Goal: Task Accomplishment & Management: Use online tool/utility

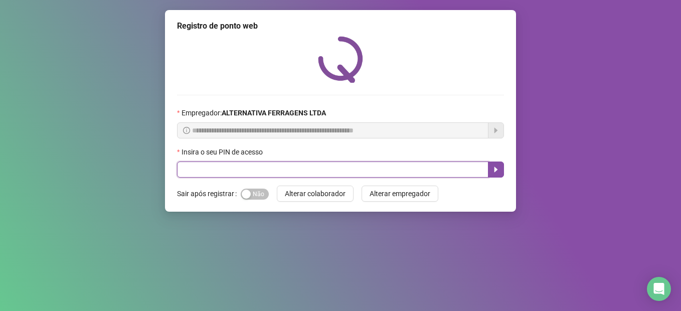
click at [213, 167] on input "text" at bounding box center [332, 169] width 311 height 16
type input "****"
click at [497, 173] on icon "caret-right" at bounding box center [496, 169] width 8 height 8
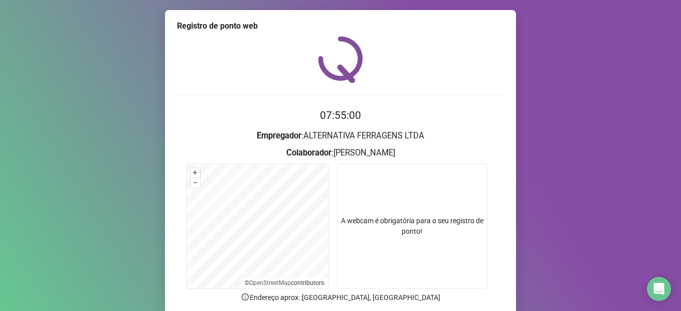
scroll to position [81, 0]
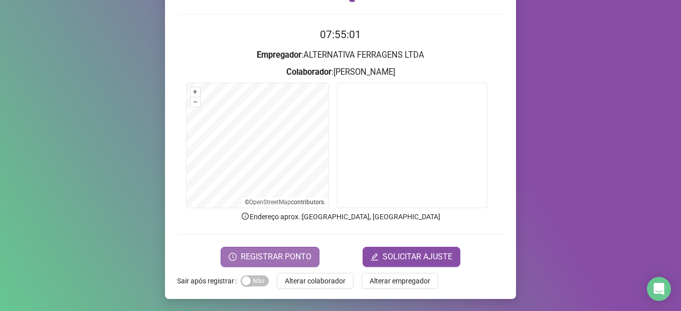
click at [293, 255] on span "REGISTRAR PONTO" at bounding box center [276, 257] width 71 height 12
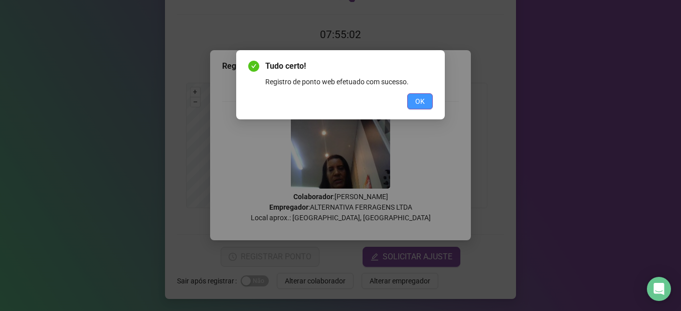
click at [416, 98] on span "OK" at bounding box center [420, 101] width 10 height 11
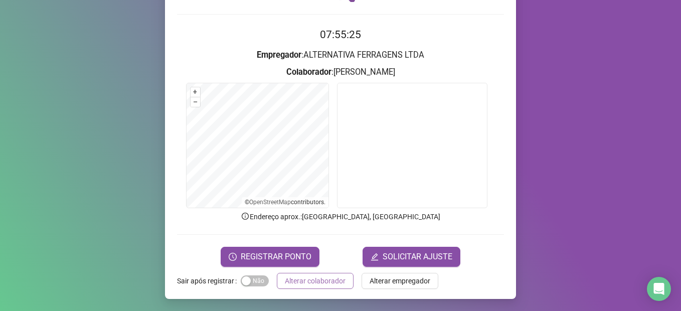
click at [331, 283] on span "Alterar colaborador" at bounding box center [315, 280] width 61 height 11
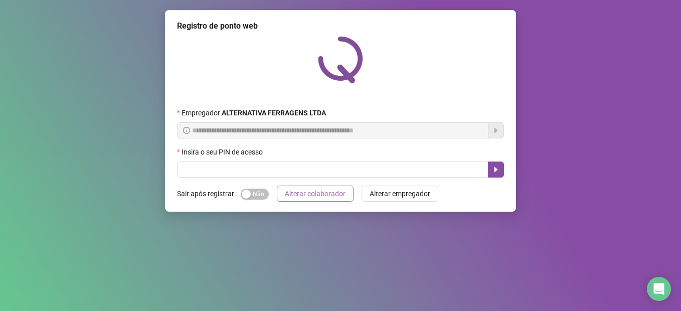
scroll to position [0, 0]
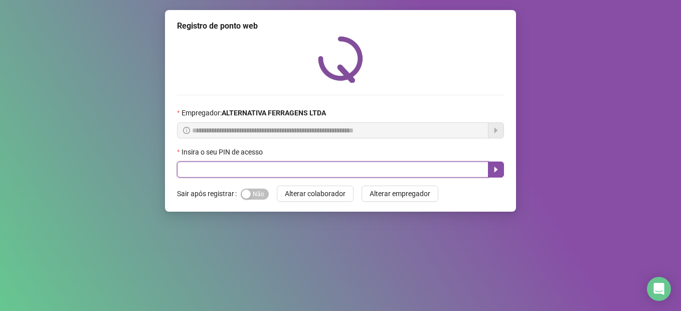
click at [219, 167] on input "text" at bounding box center [332, 169] width 311 height 16
type input "****"
click at [494, 172] on icon "caret-right" at bounding box center [496, 169] width 8 height 8
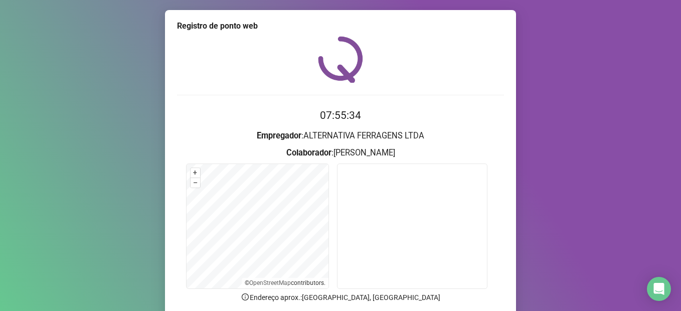
scroll to position [81, 0]
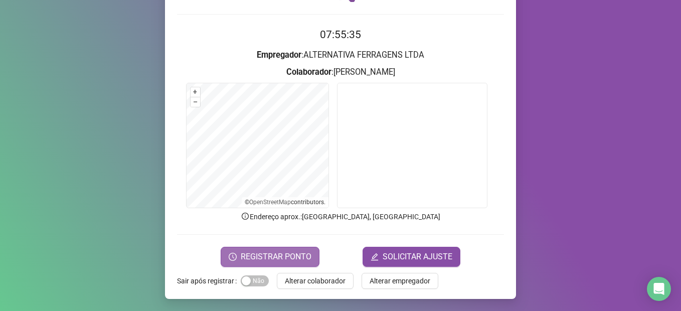
click at [281, 256] on span "REGISTRAR PONTO" at bounding box center [276, 257] width 71 height 12
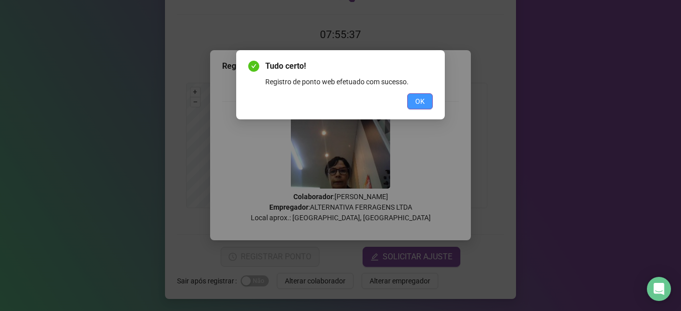
click at [421, 97] on span "OK" at bounding box center [420, 101] width 10 height 11
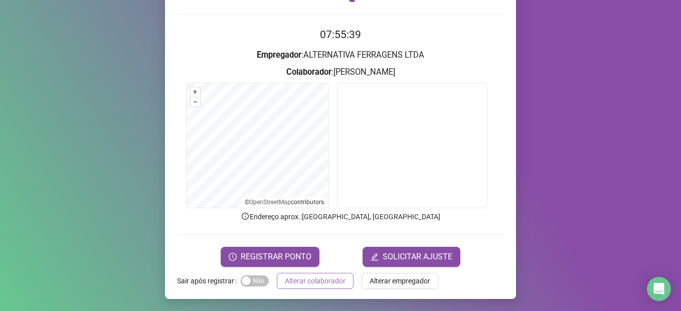
click at [287, 281] on span "Alterar colaborador" at bounding box center [315, 280] width 61 height 11
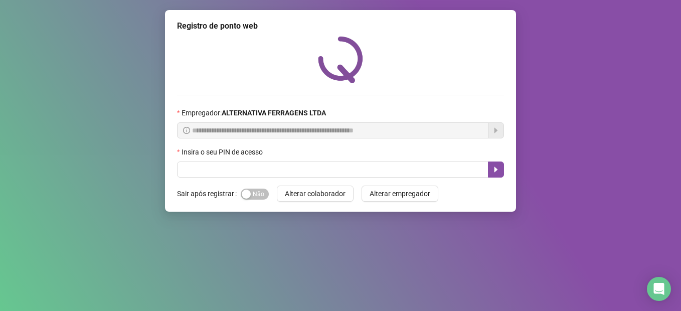
scroll to position [0, 0]
